Goal: Register for event/course

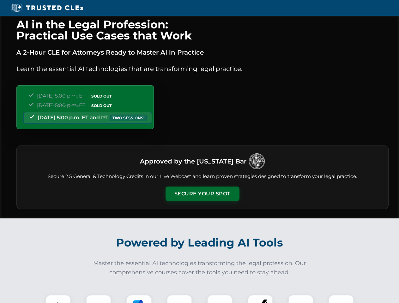
click at [202, 194] on button "Secure Your Spot" at bounding box center [202, 193] width 74 height 15
click at [58, 299] on img at bounding box center [58, 307] width 18 height 18
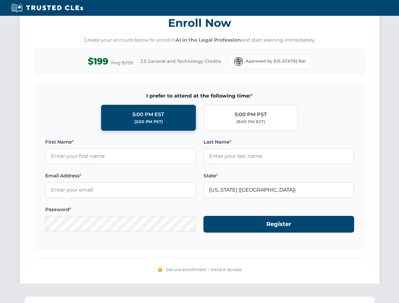
scroll to position [619, 0]
